Goal: Transaction & Acquisition: Purchase product/service

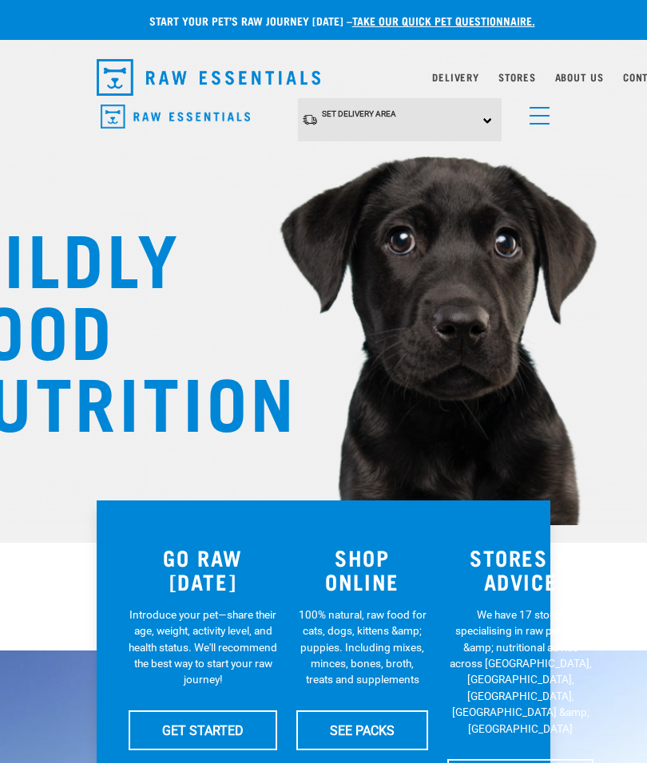
click at [544, 113] on link "menu" at bounding box center [535, 111] width 29 height 29
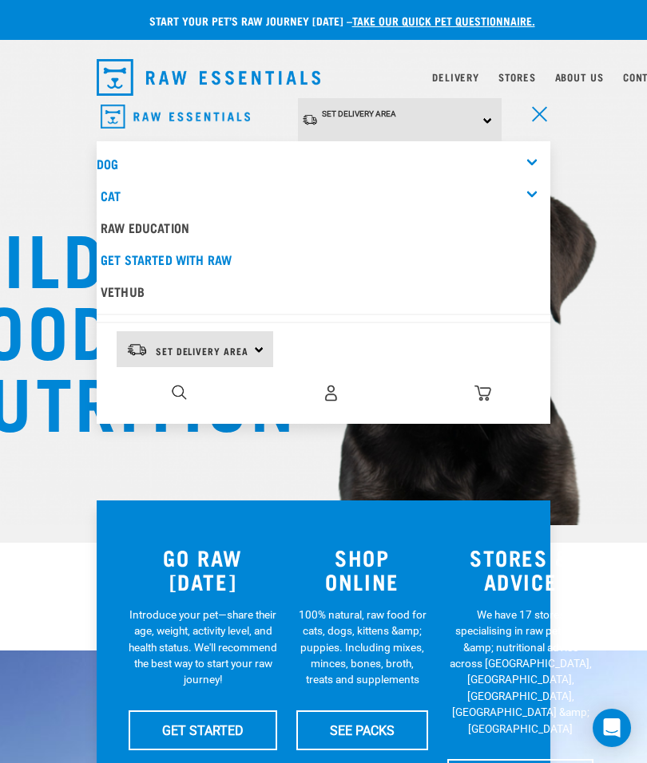
click at [110, 192] on link "Cat" at bounding box center [111, 195] width 20 height 7
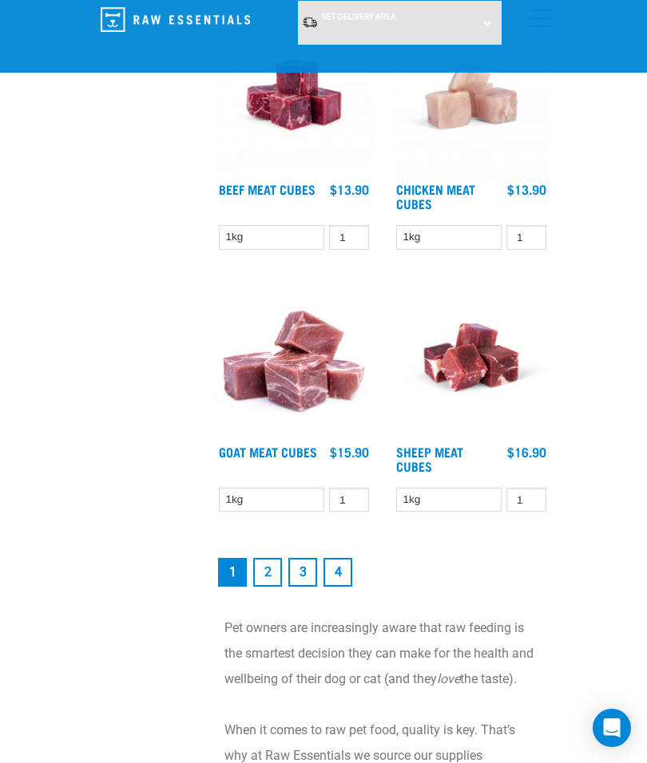
scroll to position [4051, 0]
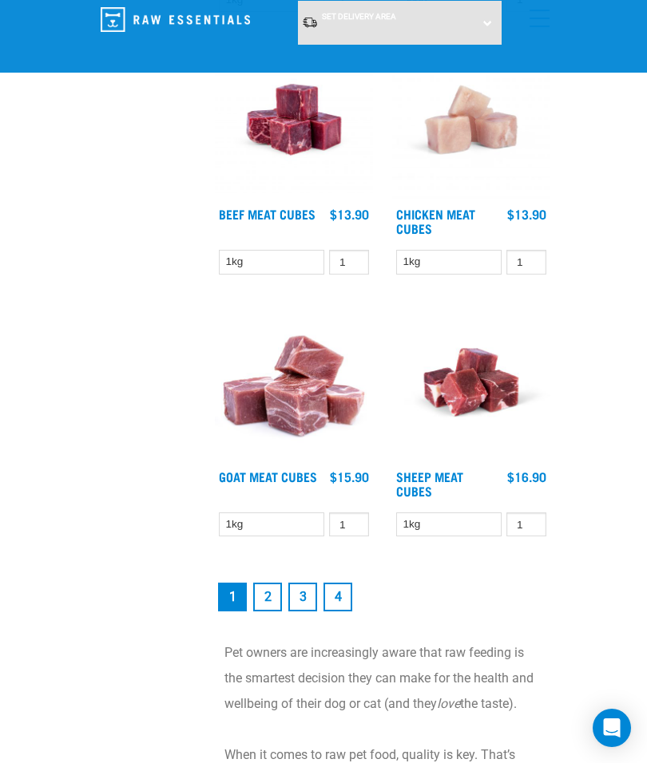
click at [265, 612] on link "2" at bounding box center [267, 597] width 29 height 29
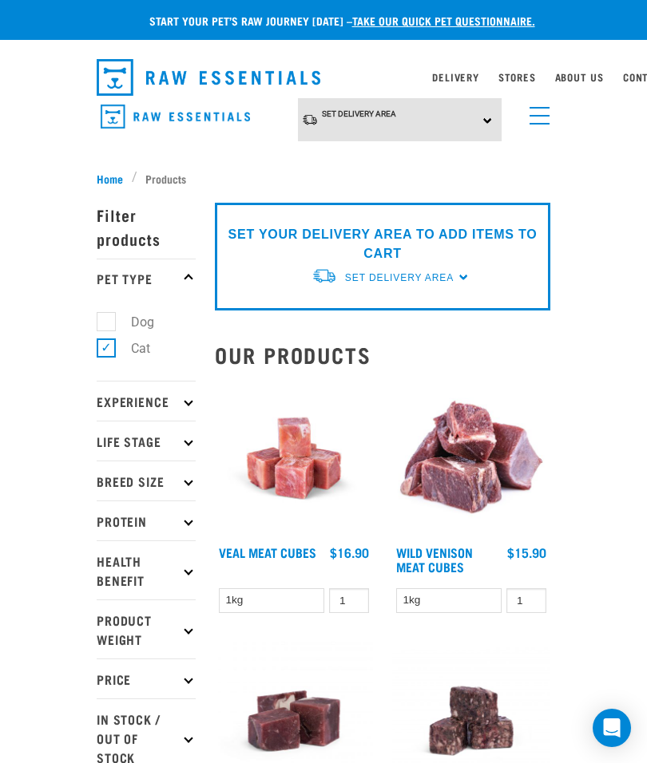
click at [478, 125] on div "Set Delivery Area [GEOGRAPHIC_DATA] [GEOGRAPHIC_DATA]" at bounding box center [400, 120] width 204 height 44
click at [369, 168] on link "[GEOGRAPHIC_DATA]" at bounding box center [377, 164] width 159 height 26
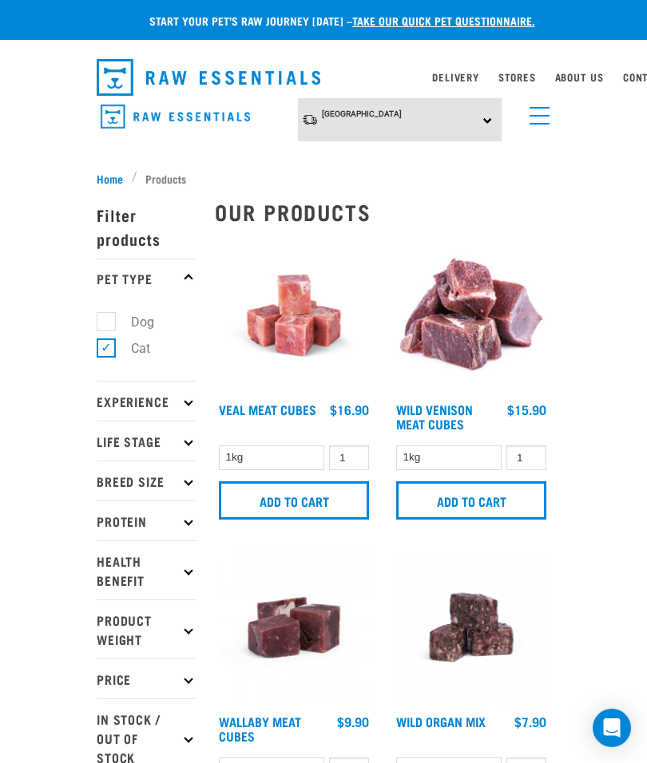
click at [491, 130] on div "North Island North Island South Island" at bounding box center [400, 120] width 204 height 44
